Goal: Check status: Check status

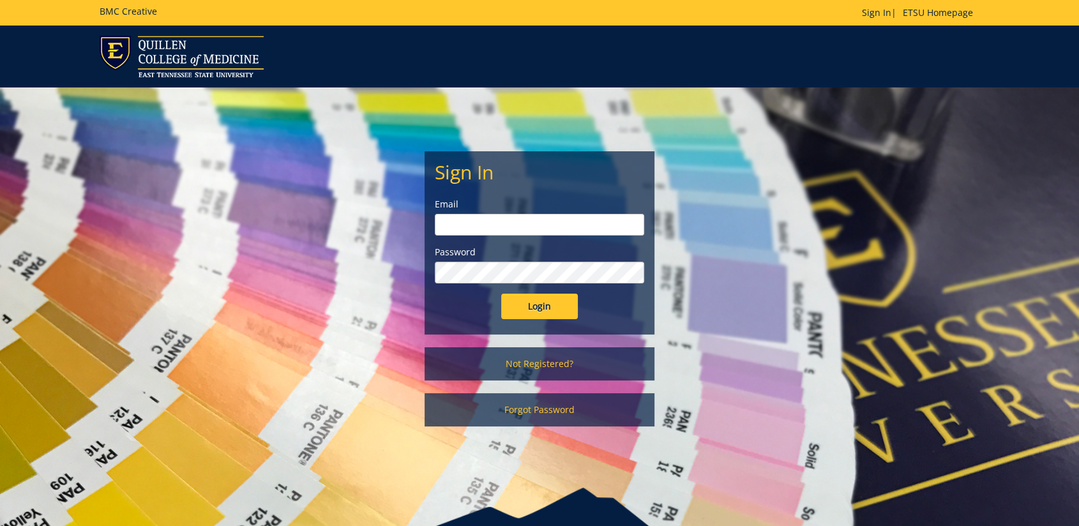
type input "[EMAIL_ADDRESS][DOMAIN_NAME]"
drag, startPoint x: 538, startPoint y: 308, endPoint x: 548, endPoint y: 303, distance: 11.2
click at [538, 308] on input "Login" at bounding box center [539, 307] width 77 height 26
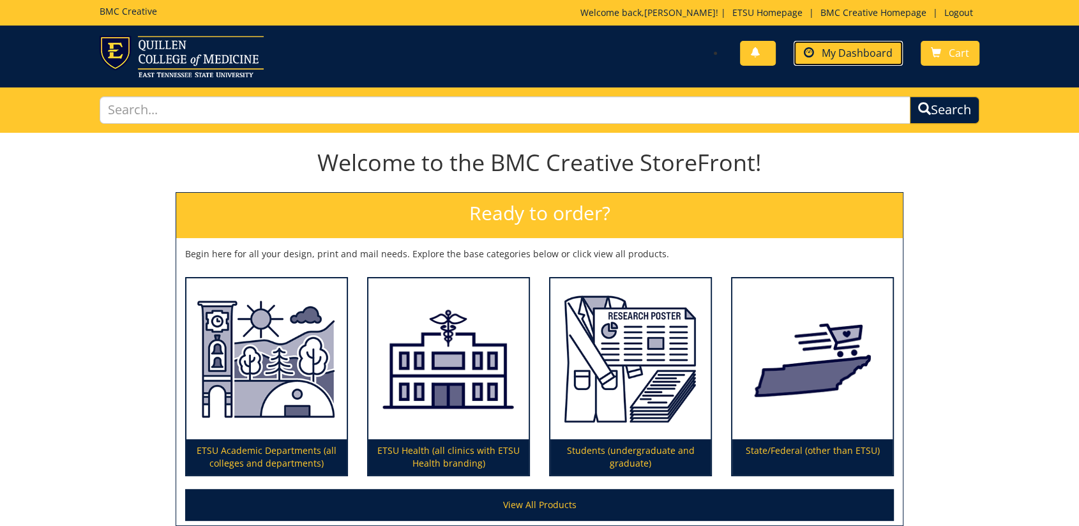
click at [821, 58] on link "My Dashboard" at bounding box center [848, 53] width 109 height 25
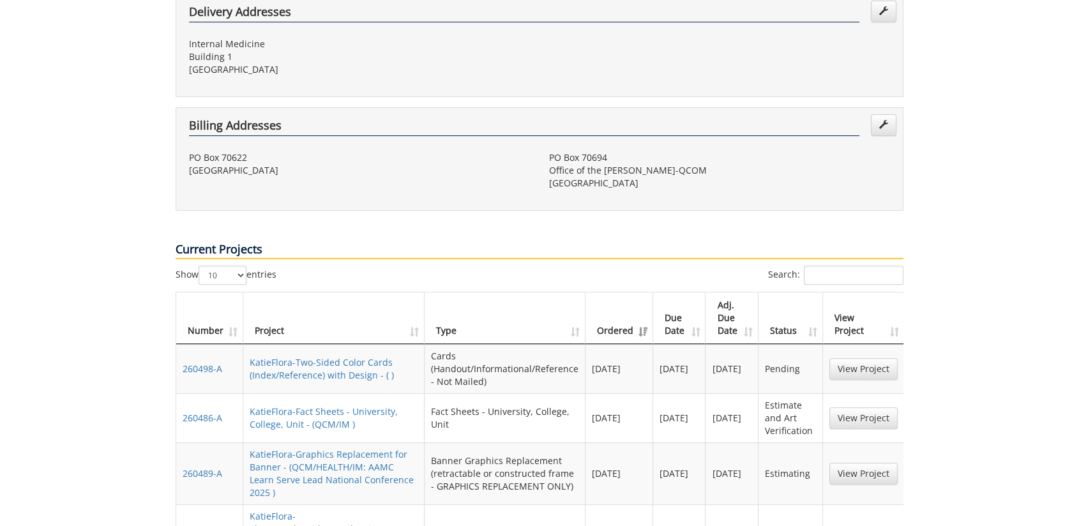
scroll to position [496, 0]
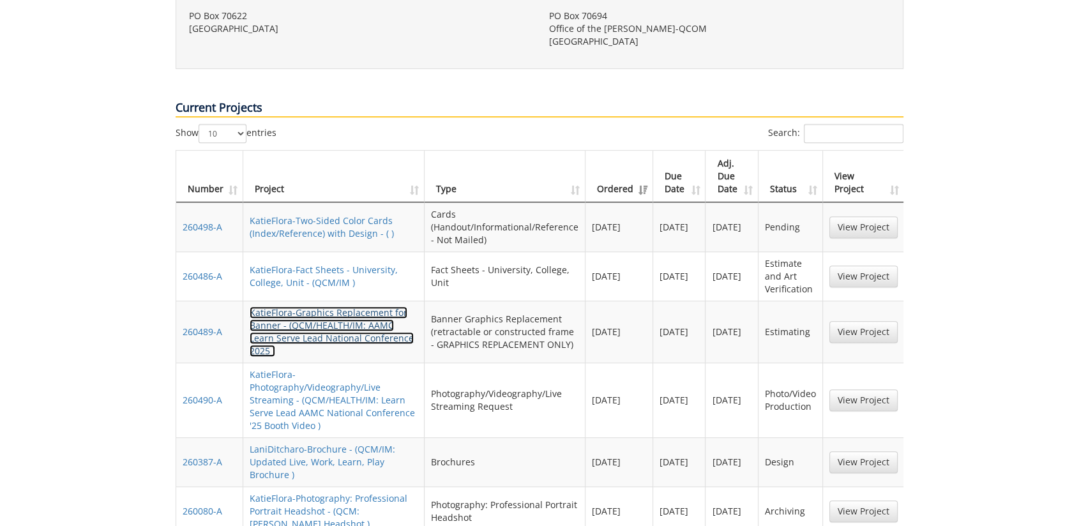
click at [354, 306] on link "KatieFlora-Graphics Replacement for Banner - (QCM/HEALTH/IM: AAMC Learn Serve L…" at bounding box center [332, 331] width 164 height 50
